Goal: Information Seeking & Learning: Learn about a topic

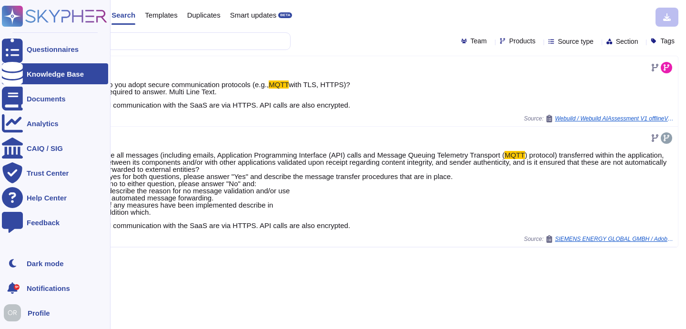
click at [17, 12] on rect at bounding box center [12, 16] width 21 height 21
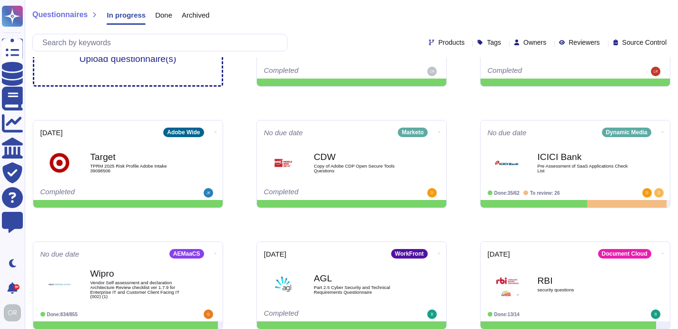
scroll to position [68, 0]
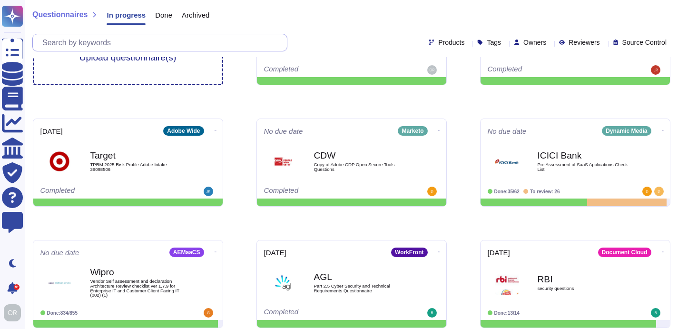
click at [148, 46] on input "text" at bounding box center [162, 42] width 249 height 17
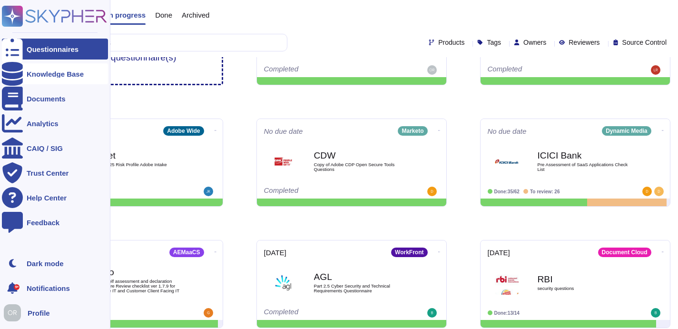
click at [31, 76] on div "Knowledge Base" at bounding box center [55, 73] width 57 height 7
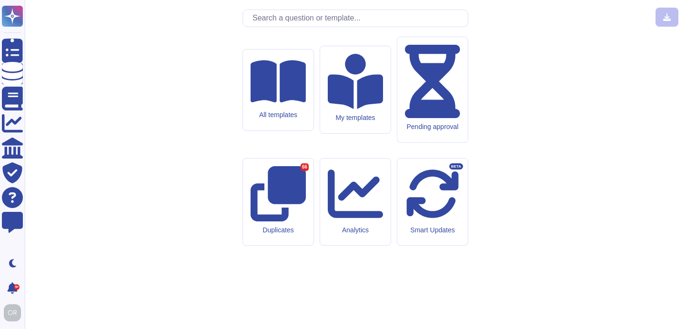
click at [326, 27] on input "text" at bounding box center [358, 18] width 220 height 17
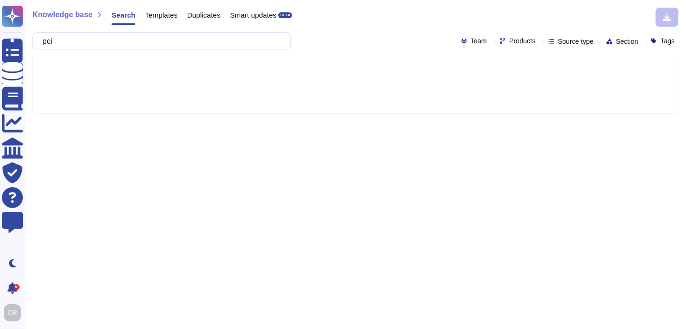
type input "pci"
click at [509, 39] on span "Products" at bounding box center [522, 41] width 26 height 7
type input "aem"
click at [518, 83] on p "Experience Manager/" at bounding box center [547, 83] width 82 height 6
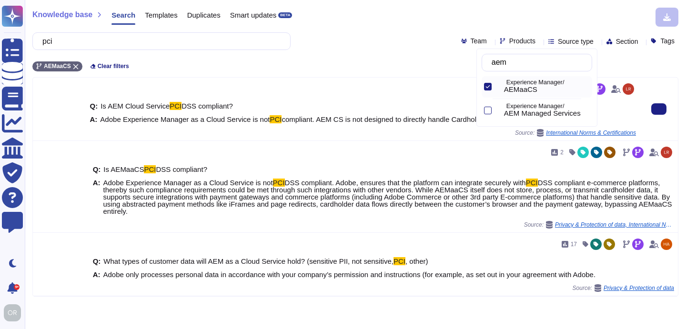
click at [413, 129] on div "Source: International Norms & Certifications" at bounding box center [363, 133] width 546 height 8
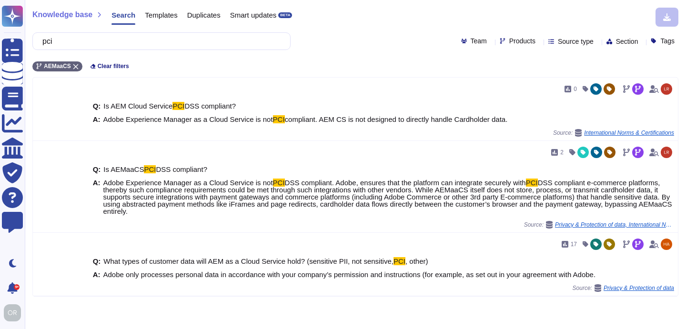
click at [376, 19] on div "Knowledge base Search Templates Duplicates Smart updates BETA" at bounding box center [351, 17] width 638 height 19
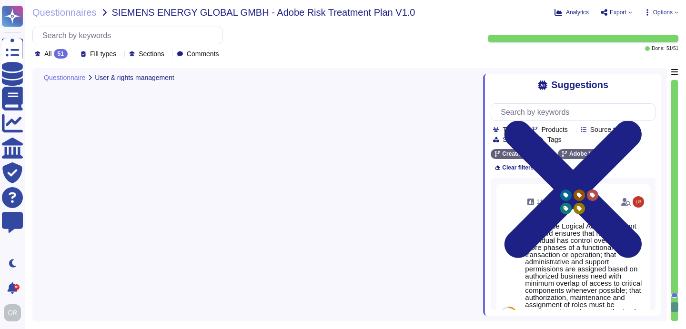
type textarea "The Adobe Authentication Standard mandate unique user ID."
type textarea "Service and generic accounts must adhere to all requirements in sections 3.1.2 …"
type textarea "Privileged access (administrator level) to information security management syst…"
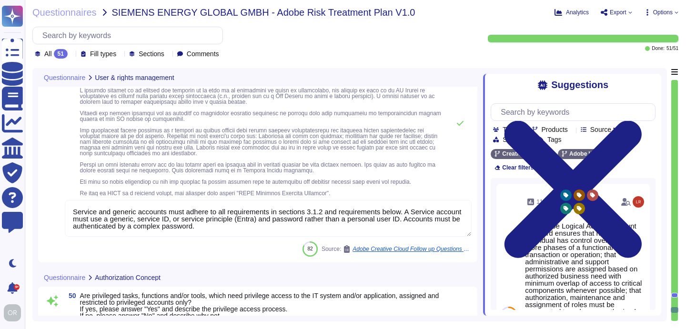
scroll to position [7987, 0]
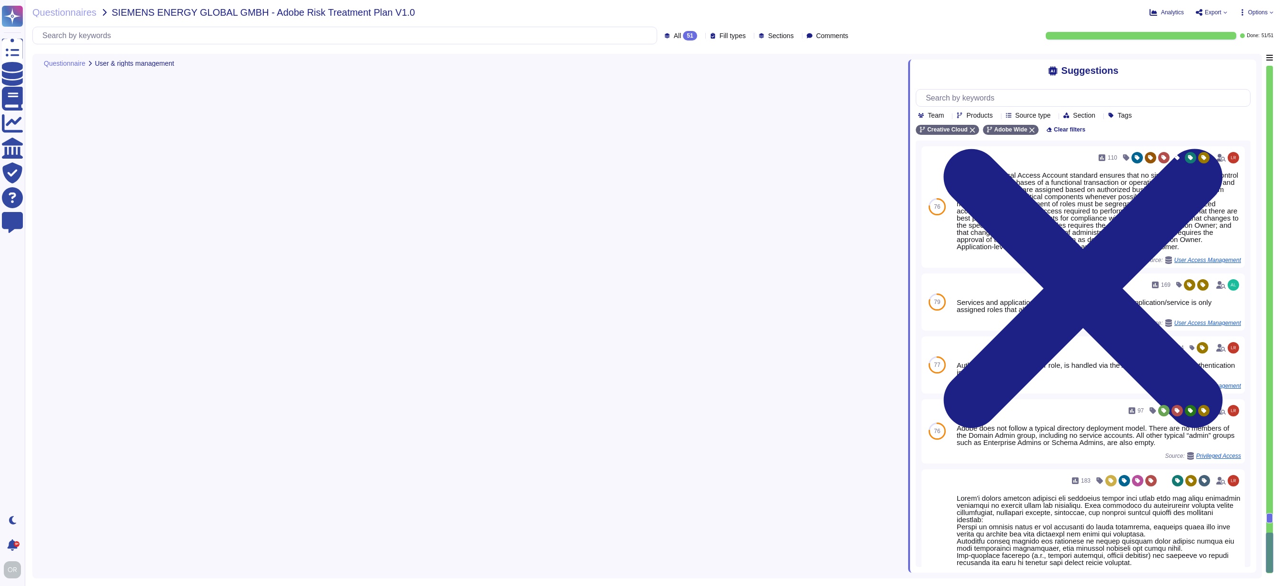
type textarea "The Adobe Authentication Standard mandate unique user ID."
type textarea "Service and generic accounts must adhere to all requirements in sections 3.1.2 …"
type textarea "Privileged access (administrator level) to information security management syst…"
type textarea "All information system assets must have a documented owner and be tracked and d…"
